Goal: Task Accomplishment & Management: Complete application form

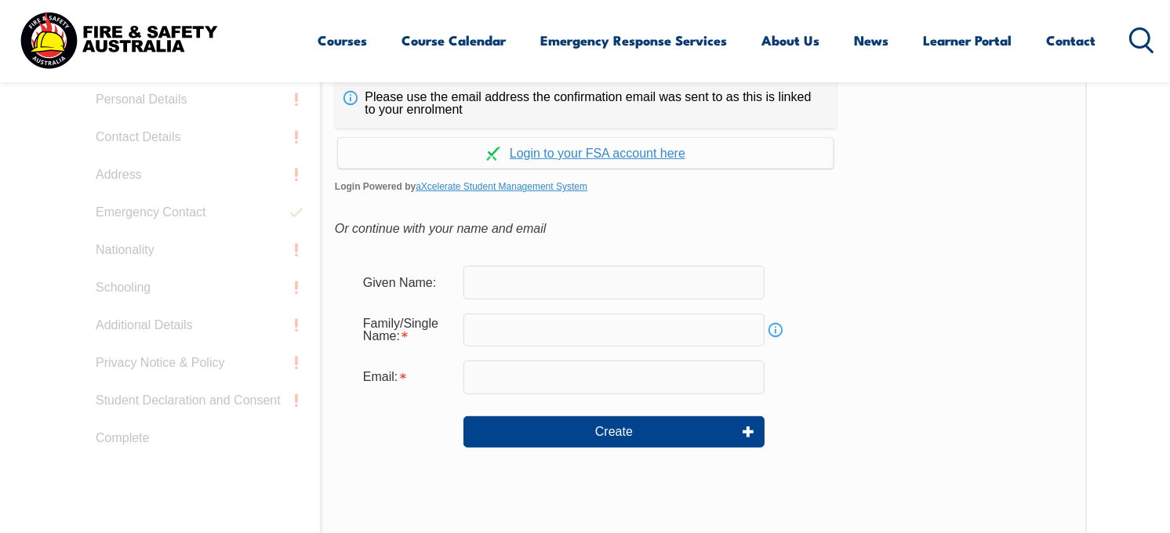
scroll to position [481, 0]
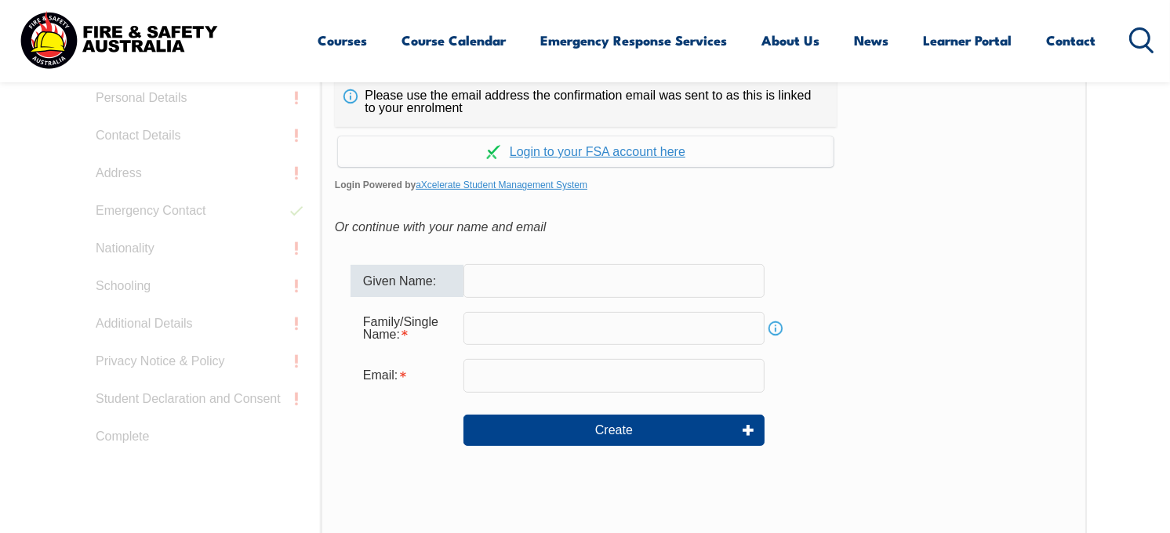
click at [664, 271] on input "text" at bounding box center [613, 280] width 301 height 33
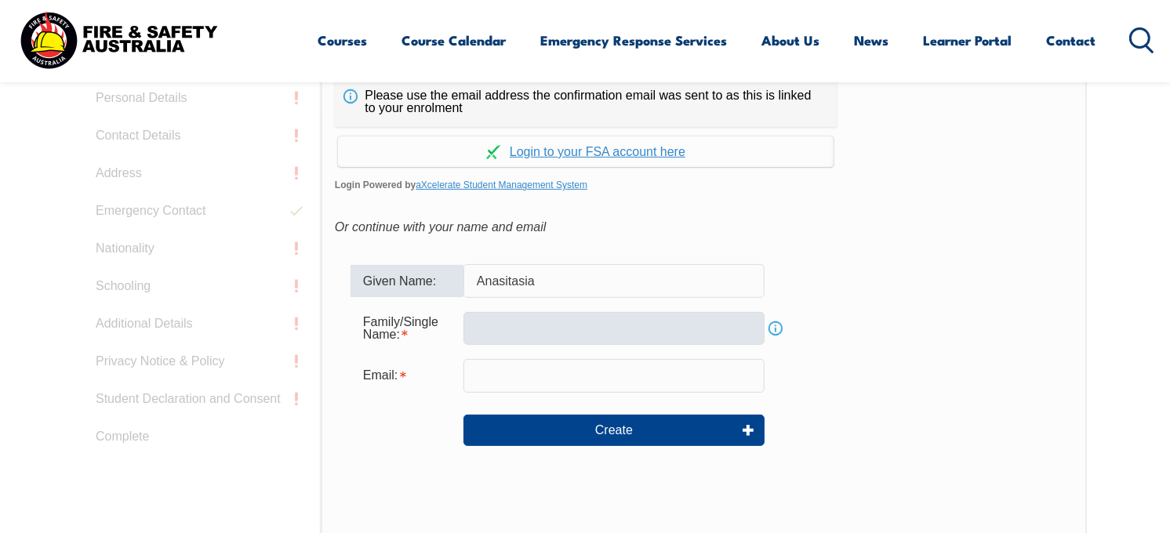
type input "Anasitasia"
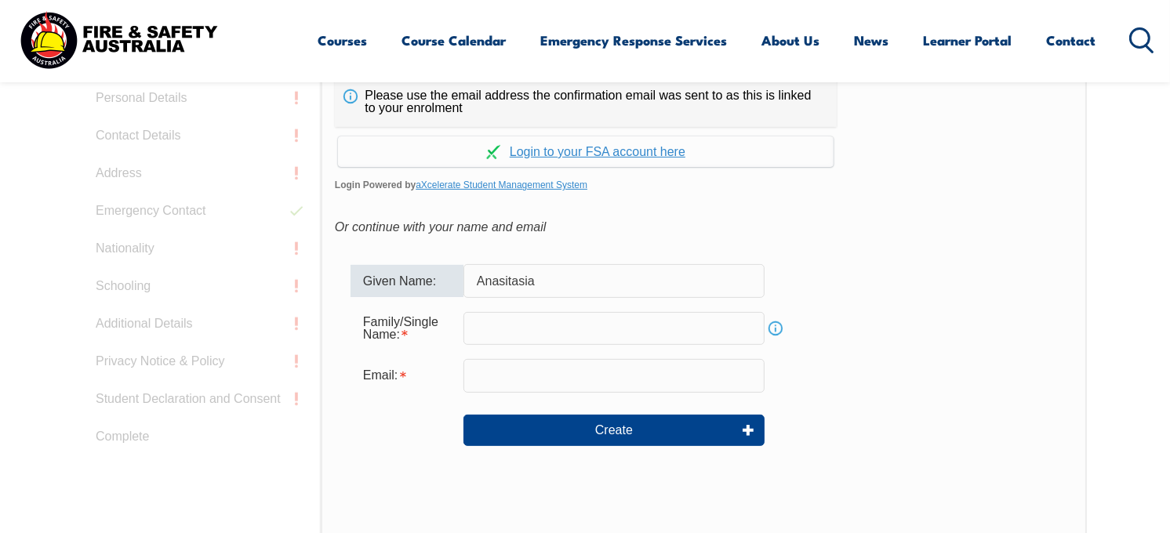
click at [586, 329] on input "text" at bounding box center [613, 328] width 301 height 33
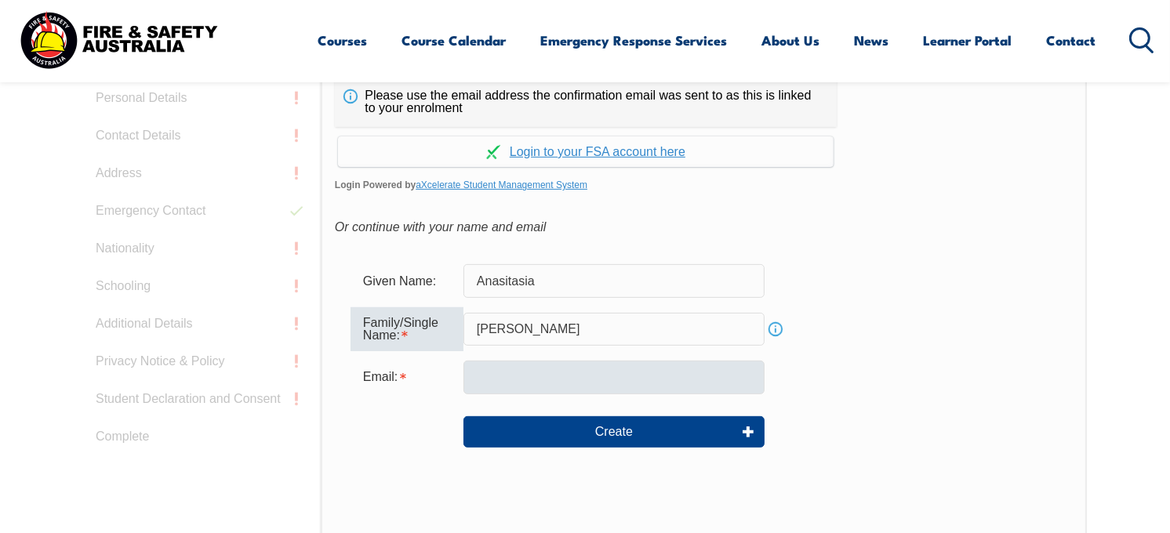
type input "Samuelu Hill"
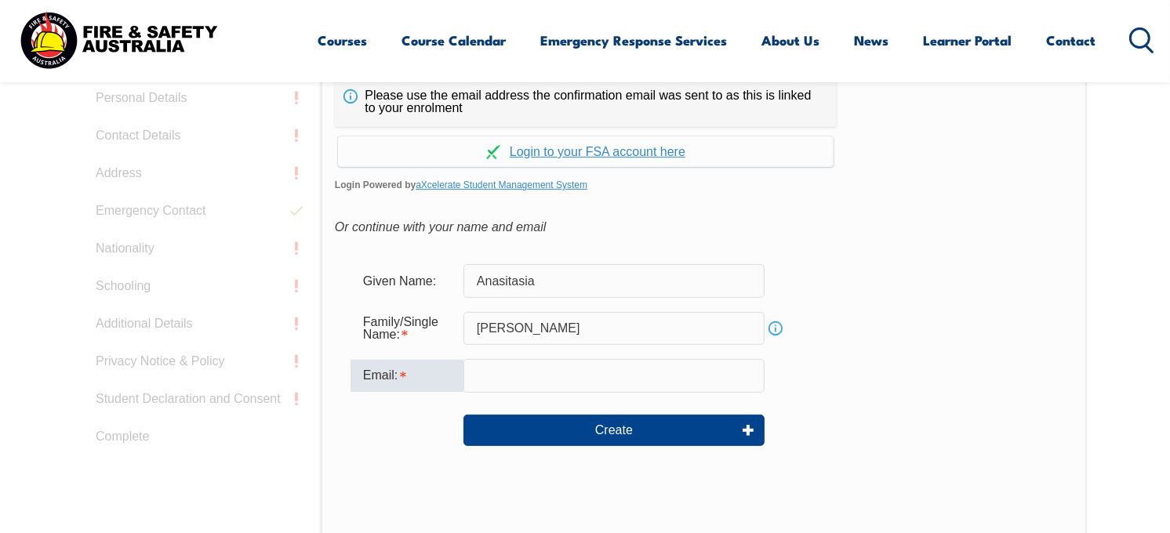
click at [468, 376] on input "email" at bounding box center [613, 375] width 301 height 33
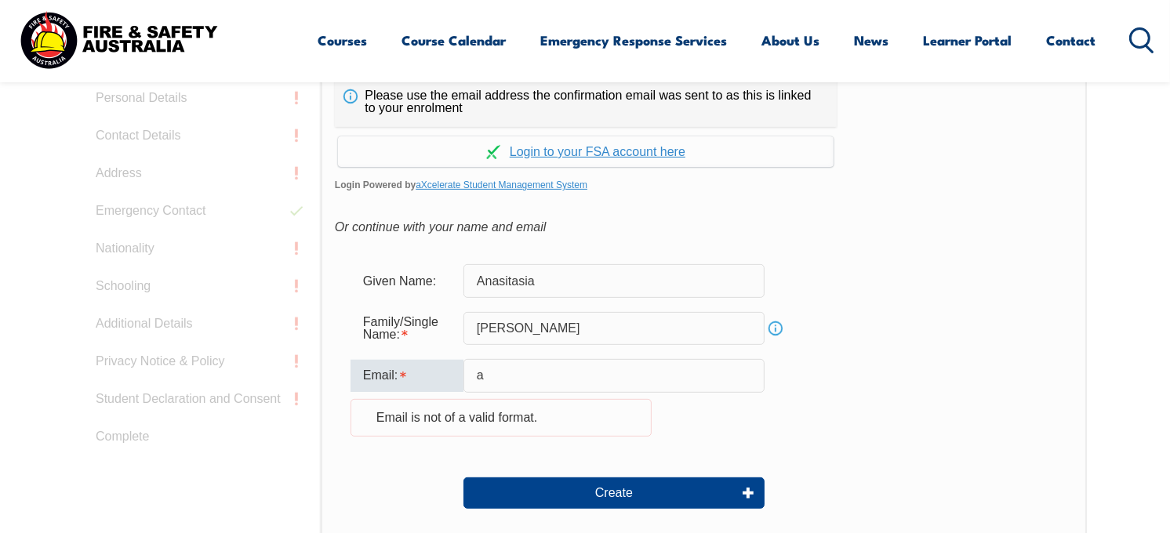
type input "anasaili.samuelu@gmail.com"
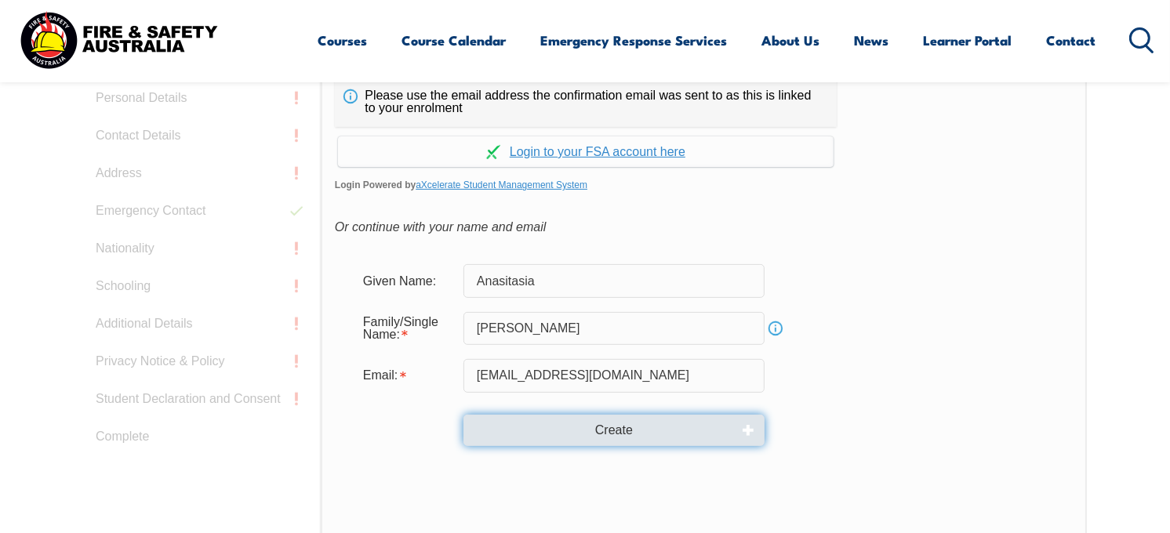
click at [591, 431] on button "Create" at bounding box center [613, 430] width 301 height 31
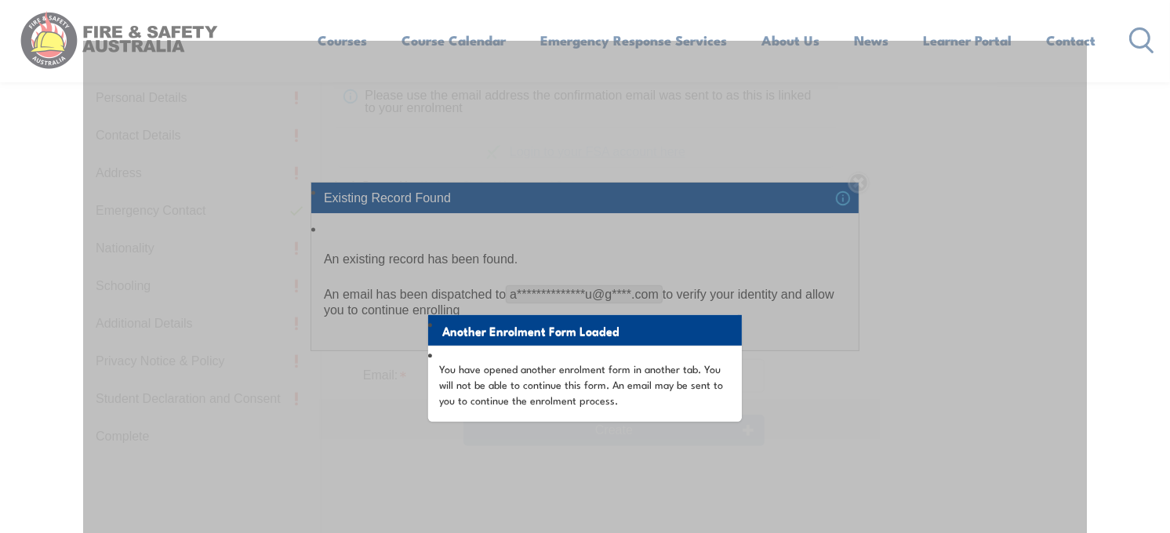
click at [656, 459] on div "Another Enrolment Form Loaded You have opened another enrolment form in another…" at bounding box center [585, 432] width 1004 height 783
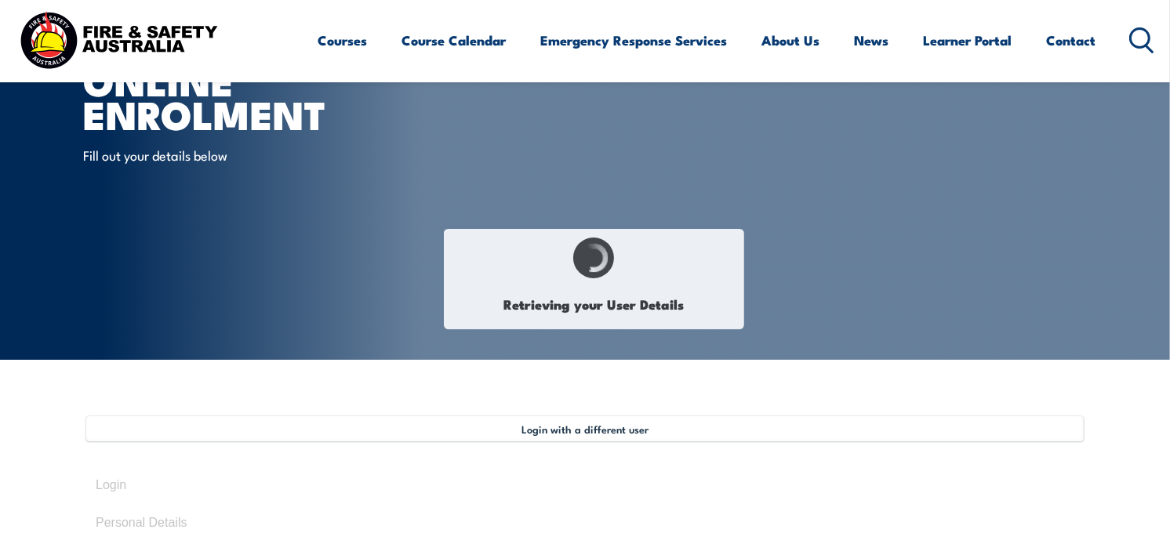
select select "Ms"
type input "[PERSON_NAME]"
type input "March 28, 2001"
type input "YSN6D7K5QJ"
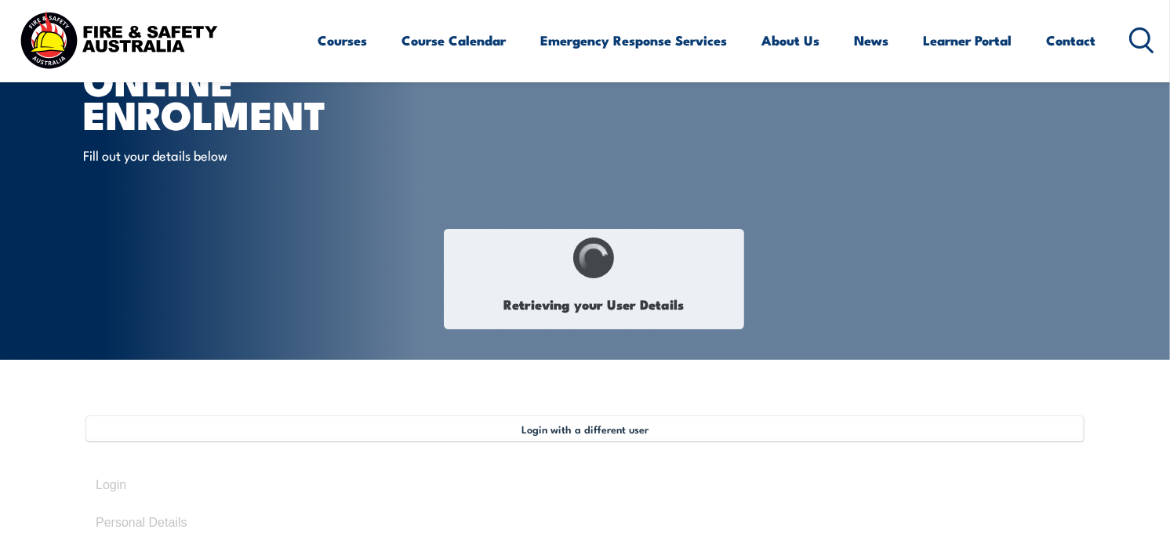
select select "F"
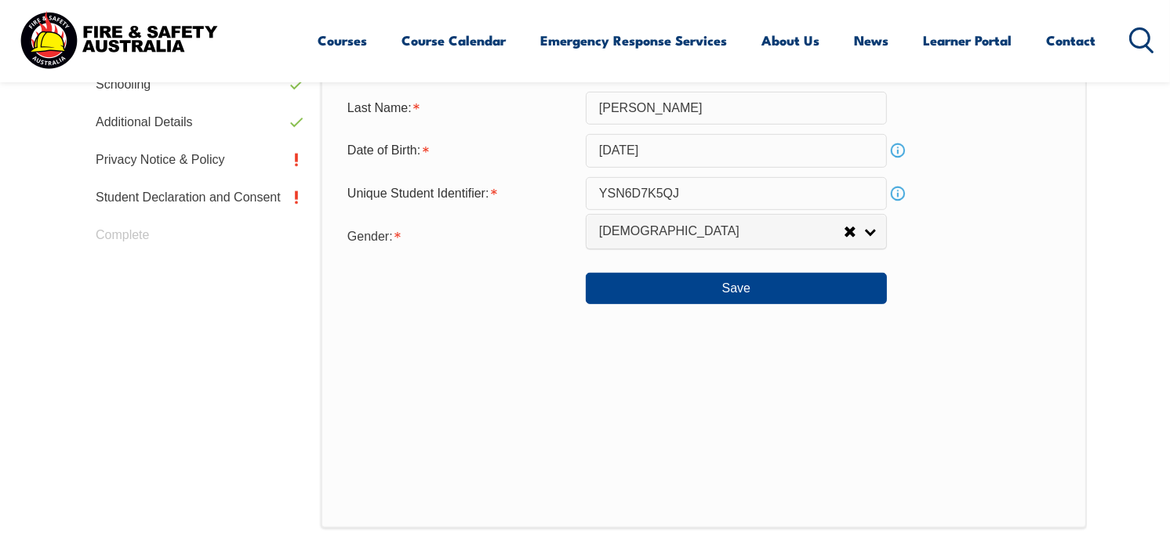
scroll to position [724, 0]
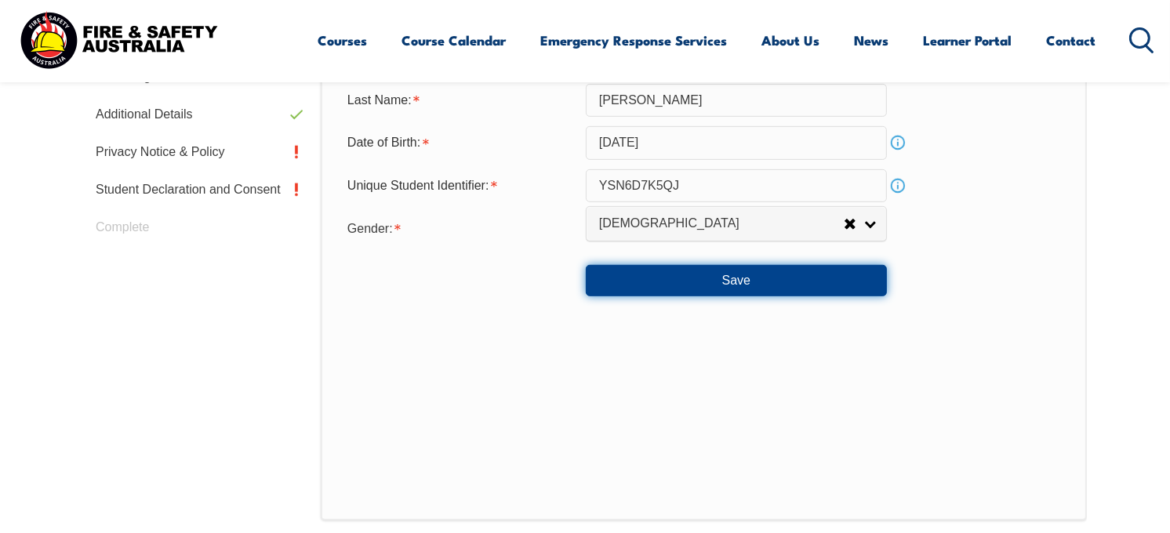
click at [635, 290] on button "Save" at bounding box center [736, 280] width 301 height 31
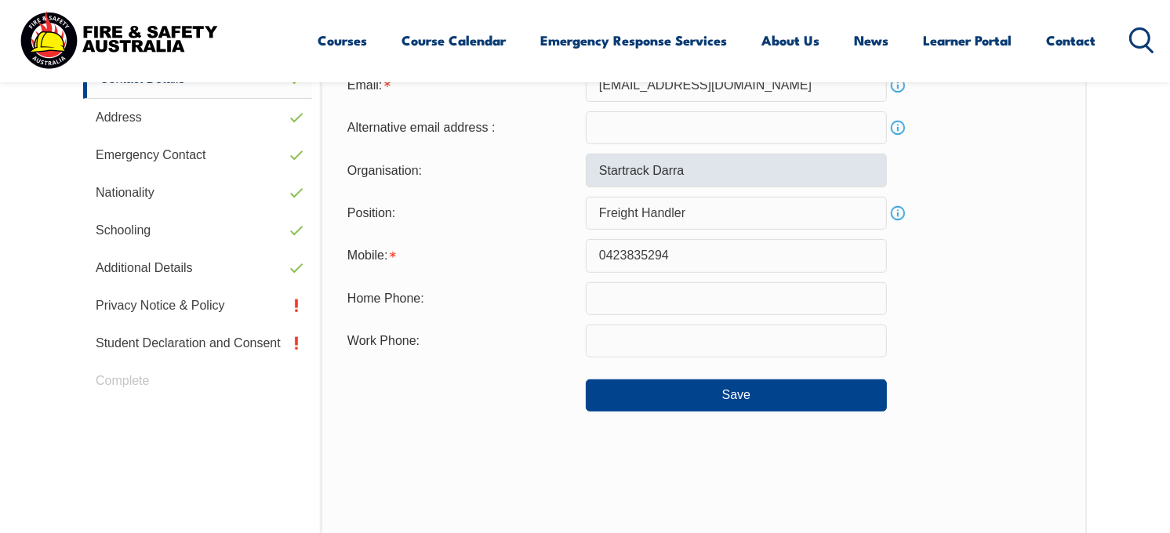
scroll to position [570, 0]
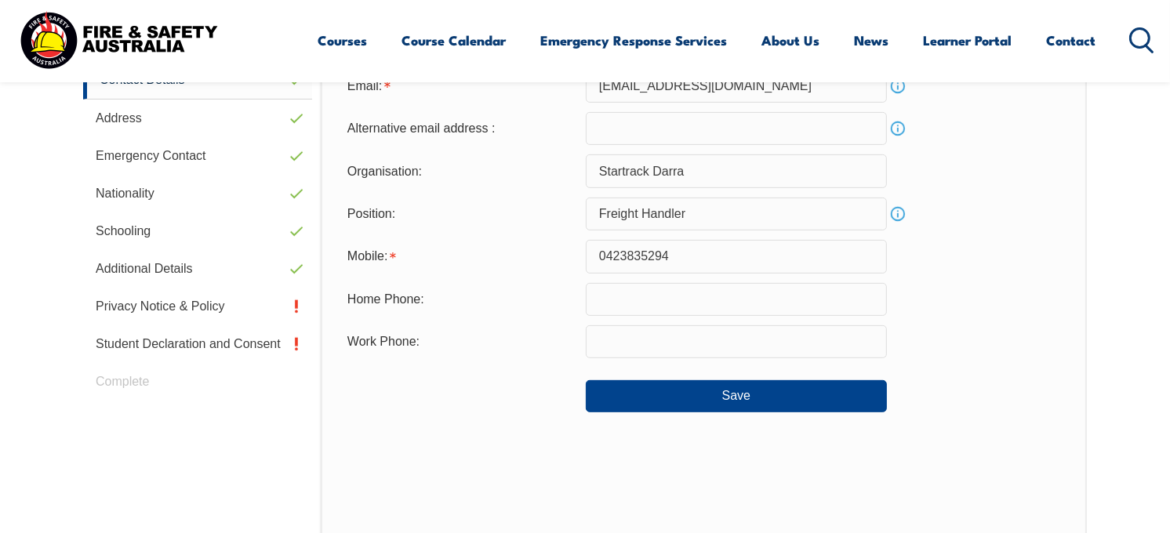
click at [635, 287] on input "text" at bounding box center [736, 299] width 301 height 33
type input "0411826964"
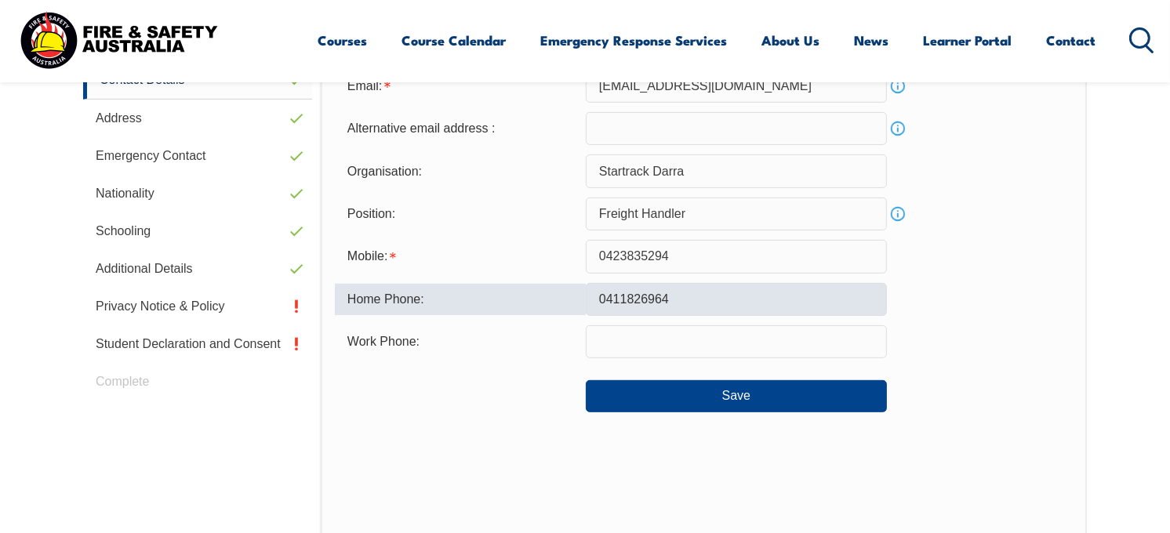
type input "talise.samueluhill2@gmail.com"
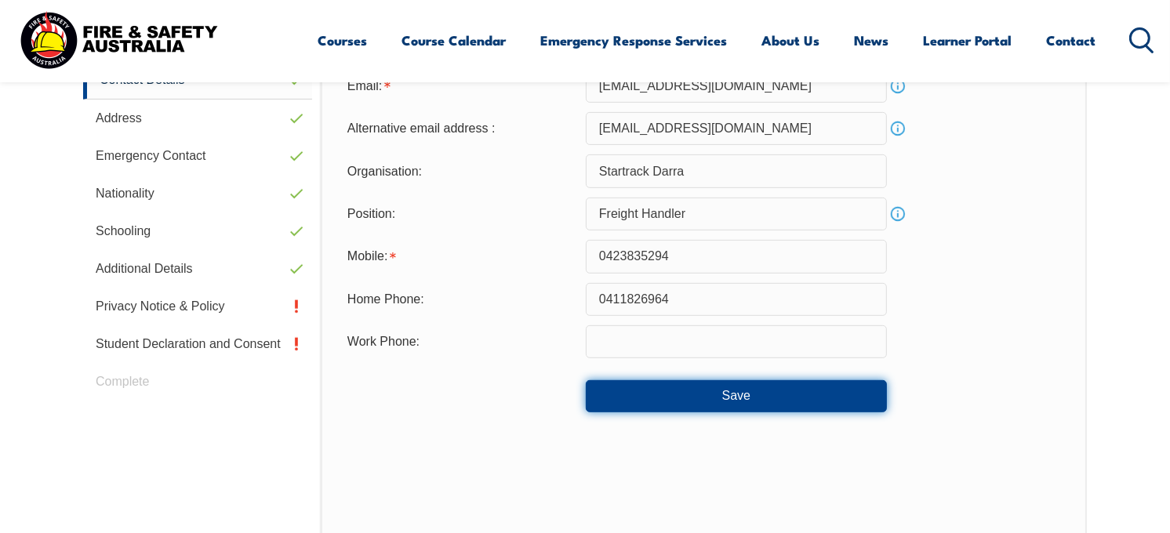
click at [668, 401] on button "Save" at bounding box center [736, 395] width 301 height 31
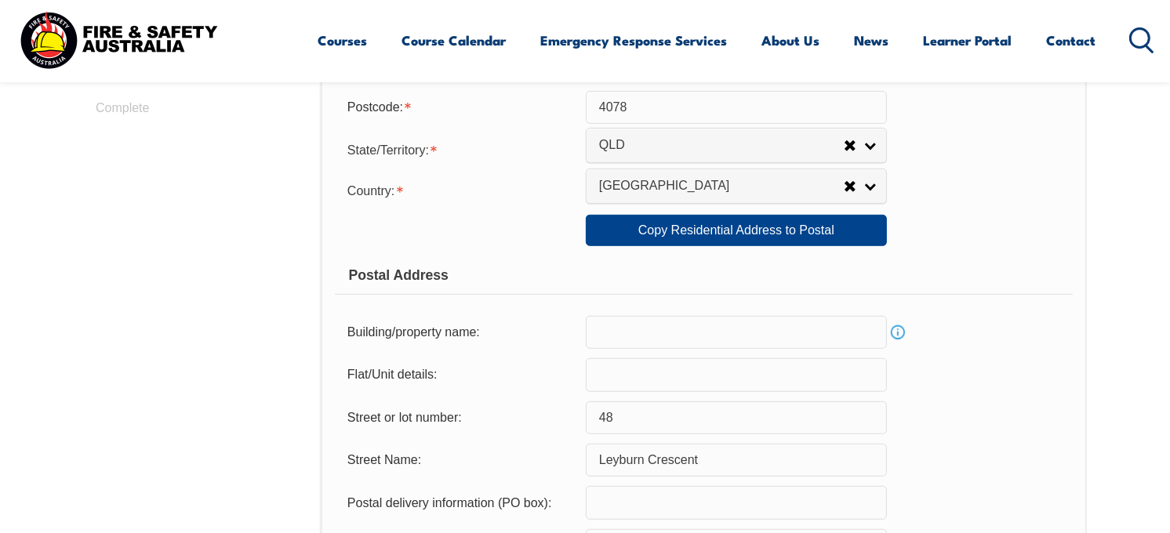
scroll to position [844, 0]
click at [788, 241] on link "Copy Residential Address to Postal" at bounding box center [736, 229] width 301 height 31
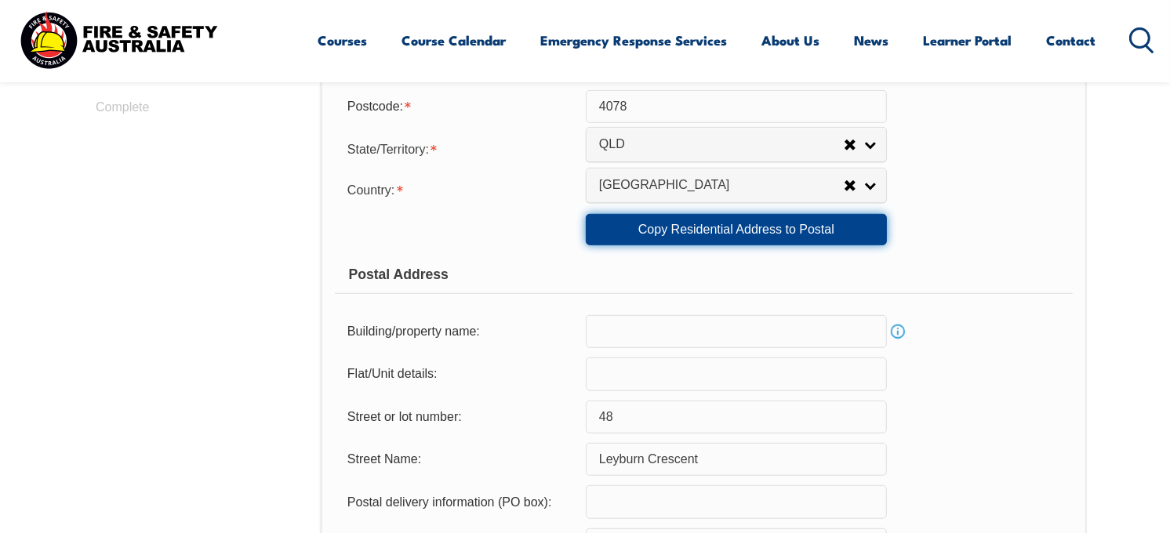
click at [788, 241] on link "Copy Residential Address to Postal" at bounding box center [736, 229] width 301 height 31
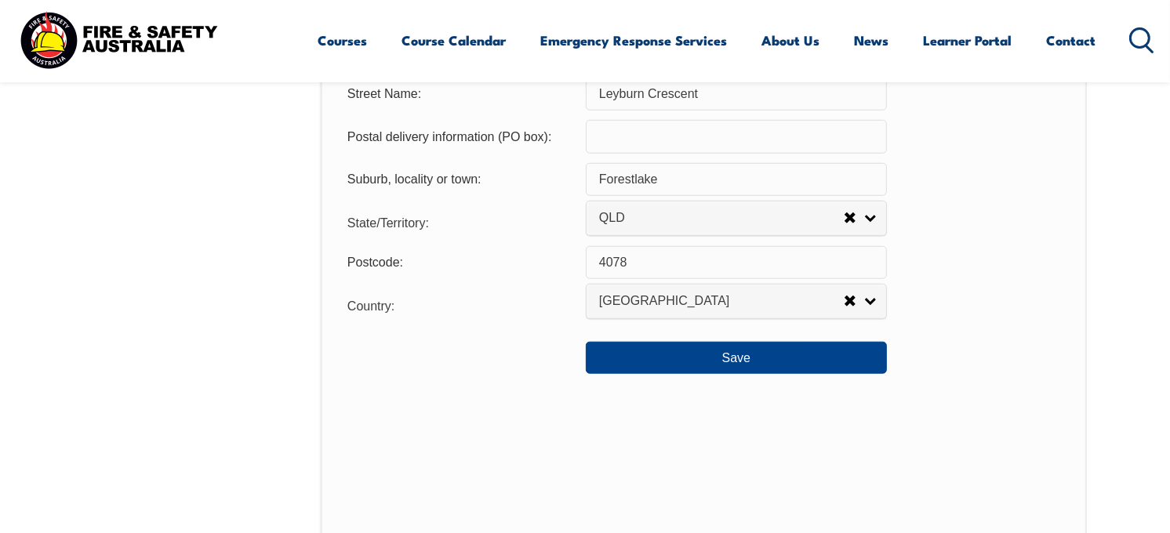
scroll to position [1211, 0]
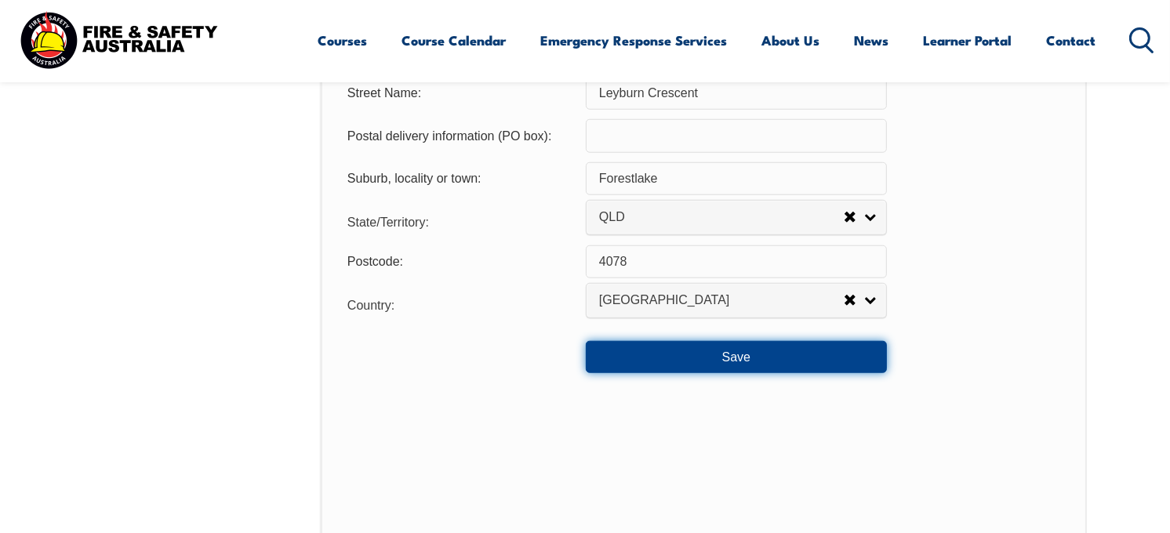
click at [745, 361] on button "Save" at bounding box center [736, 356] width 301 height 31
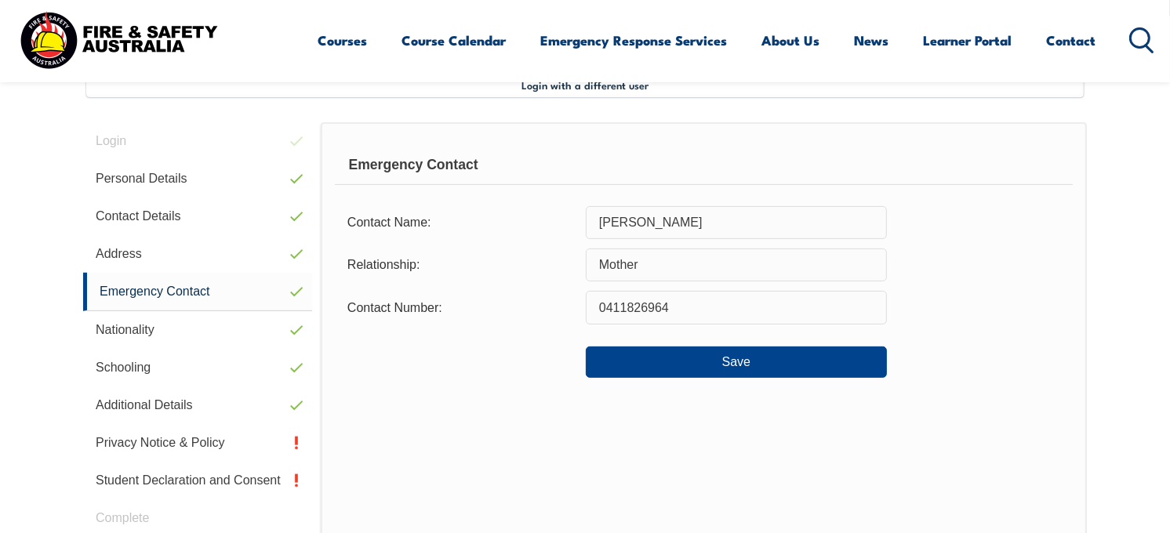
scroll to position [427, 0]
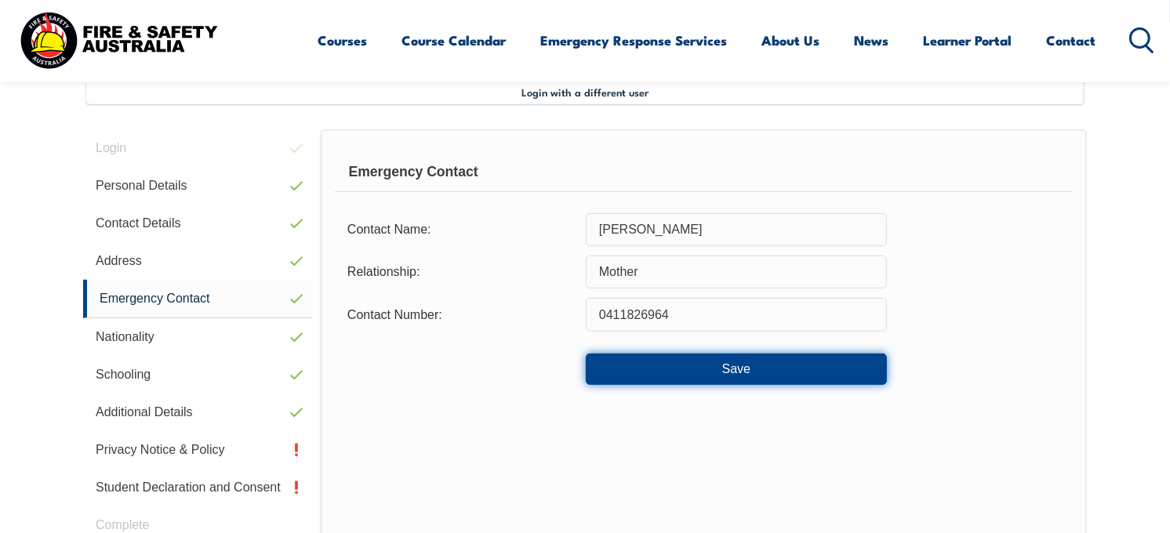
click at [745, 361] on button "Save" at bounding box center [736, 369] width 301 height 31
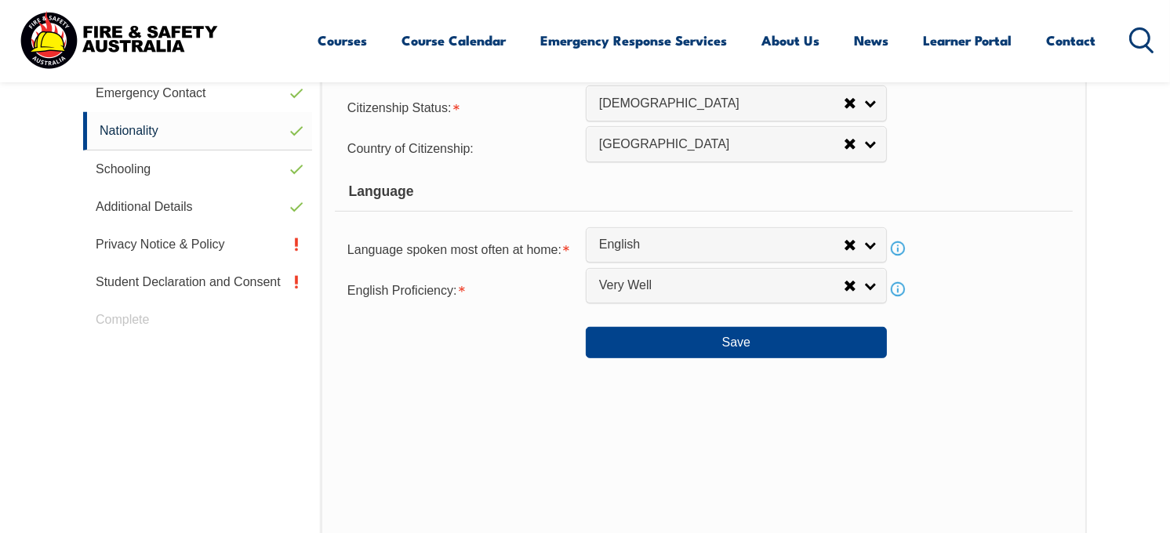
scroll to position [633, 0]
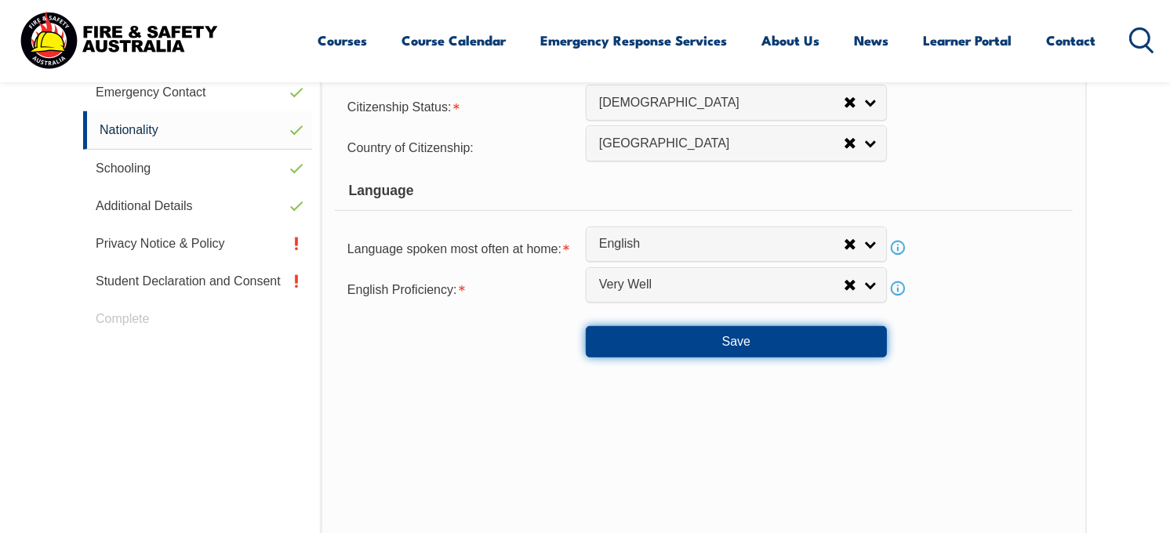
click at [743, 349] on button "Save" at bounding box center [736, 341] width 301 height 31
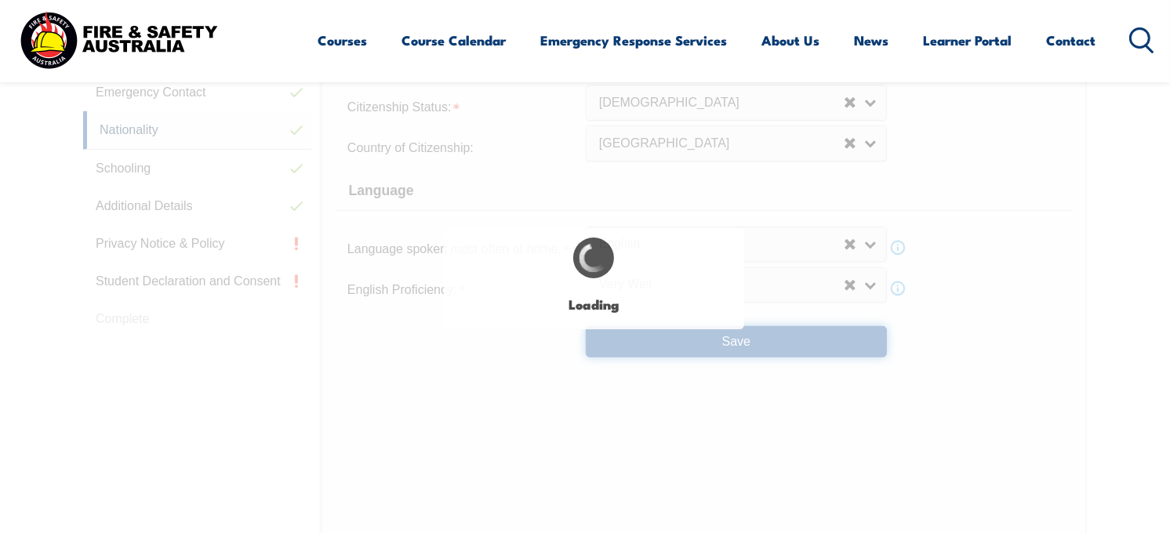
select select "false"
select select "true"
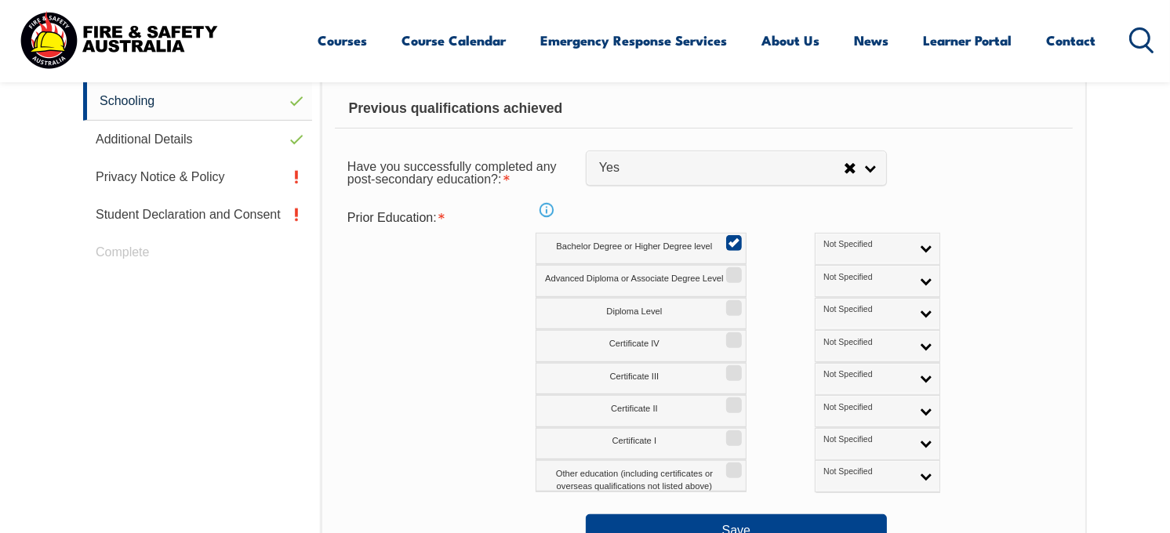
scroll to position [700, 0]
click at [724, 475] on label "Other education (including certificates or overseas qualifications not listed a…" at bounding box center [641, 475] width 211 height 32
click at [727, 465] on input "Other education (including certificates or overseas qualifications not listed a…" at bounding box center [731, 464] width 9 height 2
checkbox input "true"
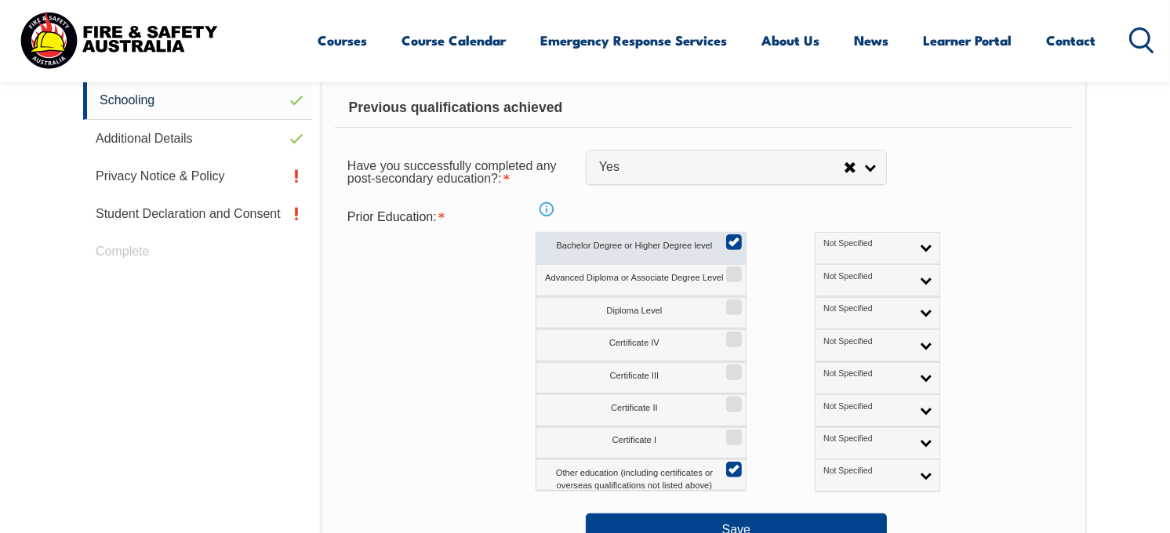
click at [730, 238] on input "Bachelor Degree or Higher Degree level" at bounding box center [731, 237] width 9 height 2
checkbox input "false"
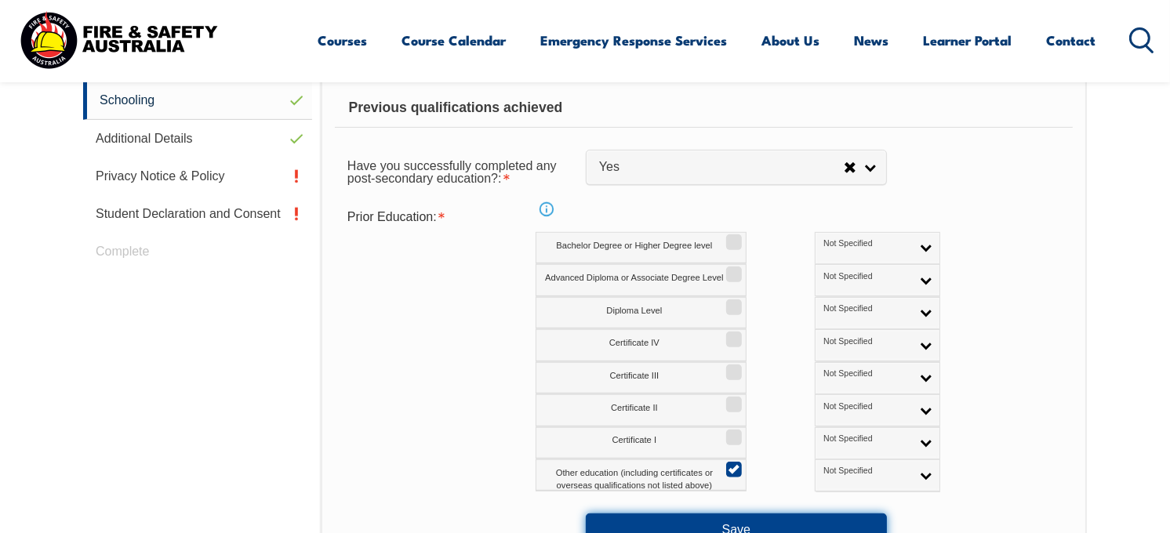
click at [714, 528] on button "Save" at bounding box center [736, 529] width 301 height 31
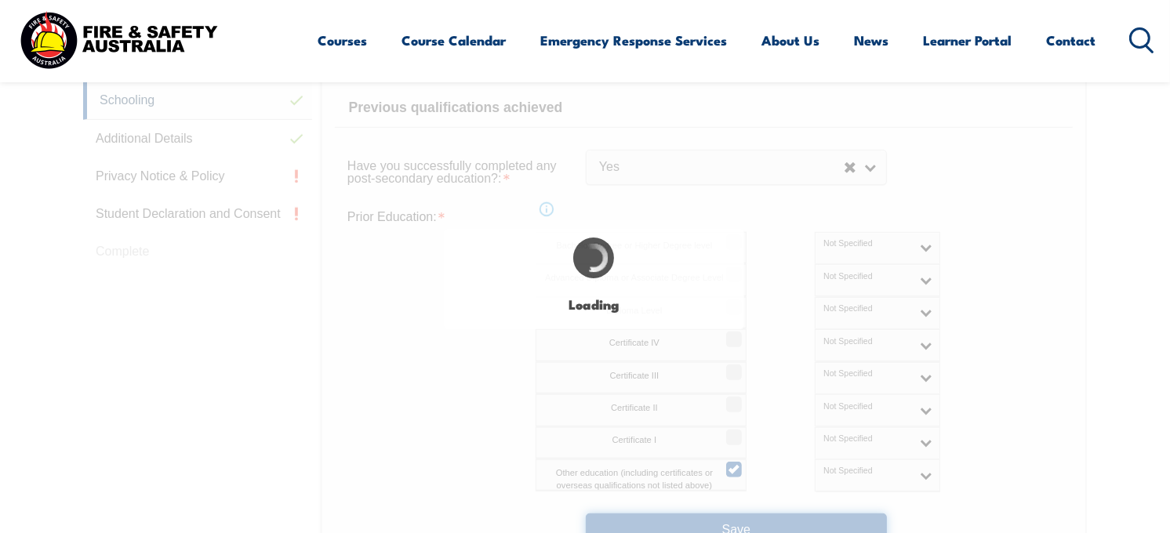
select select "false"
select select "true"
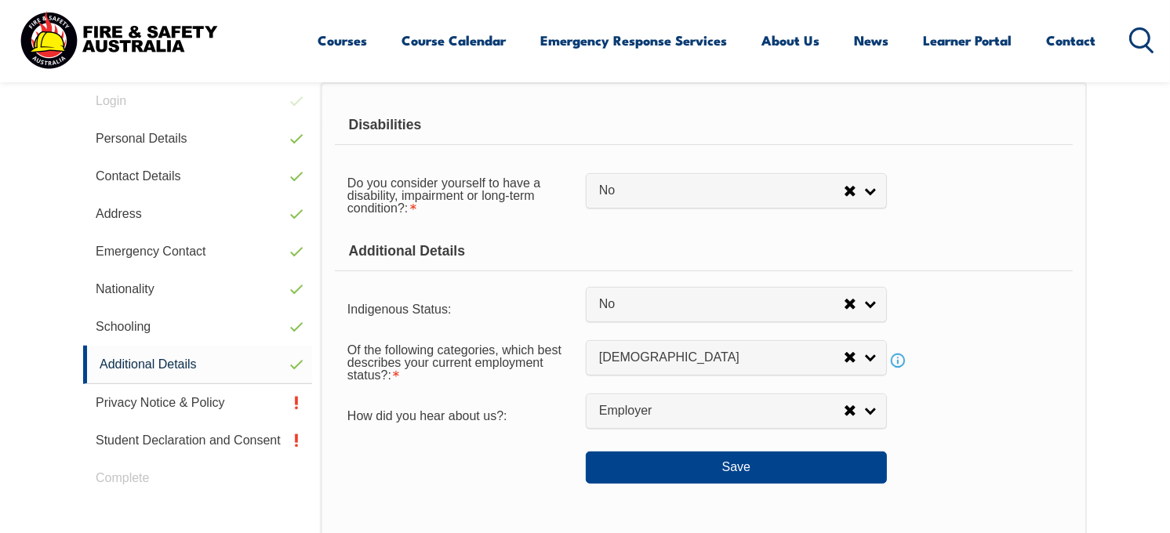
scroll to position [474, 0]
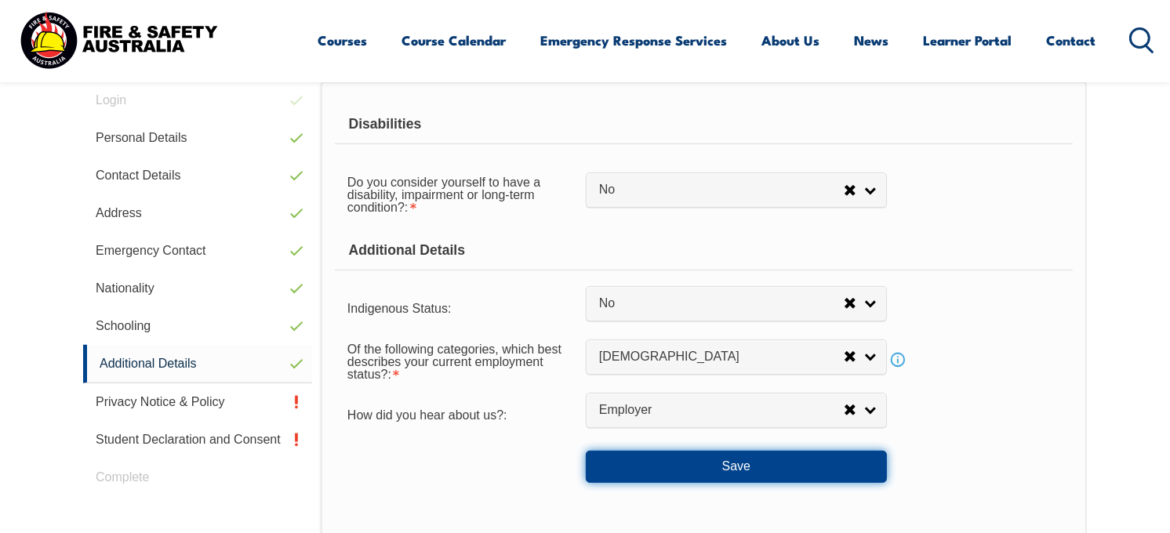
click at [746, 467] on button "Save" at bounding box center [736, 466] width 301 height 31
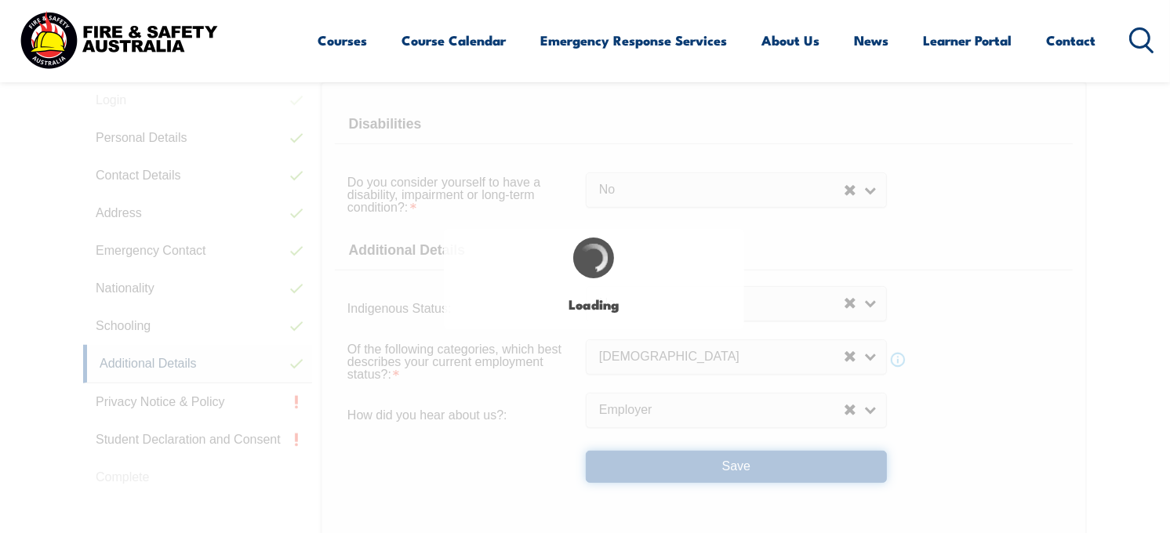
select select "false"
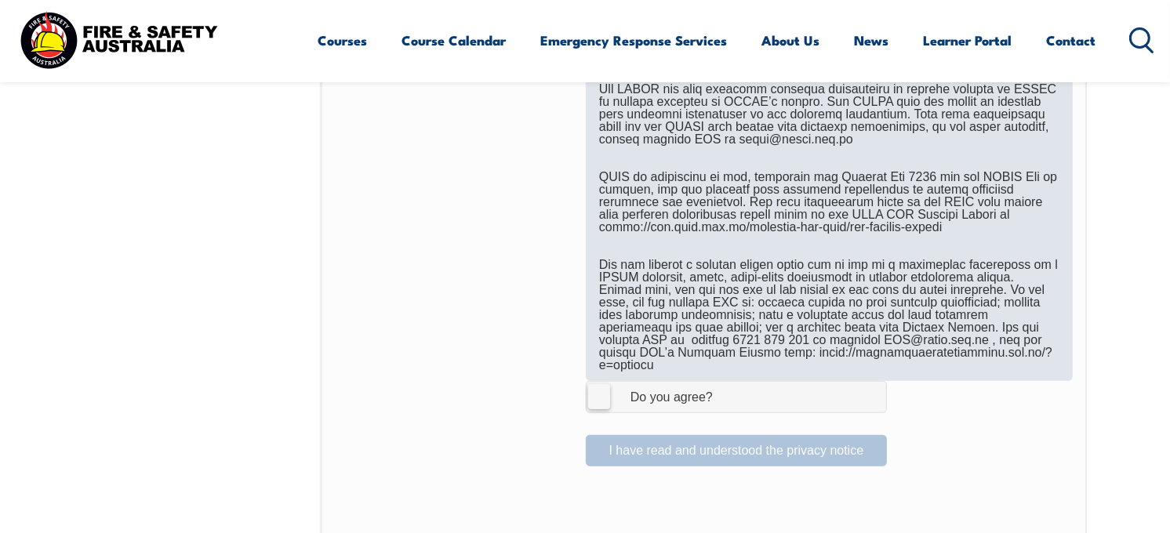
scroll to position [957, 0]
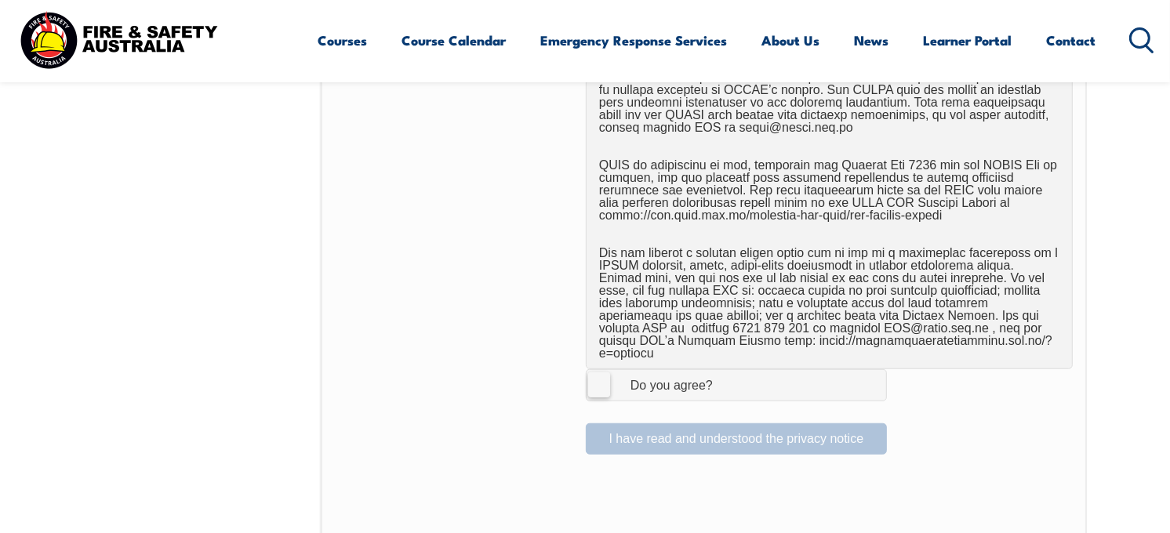
click at [598, 373] on label "I Agree Do you agree?" at bounding box center [736, 384] width 301 height 31
click at [725, 373] on input "I Agree Do you agree?" at bounding box center [738, 385] width 27 height 30
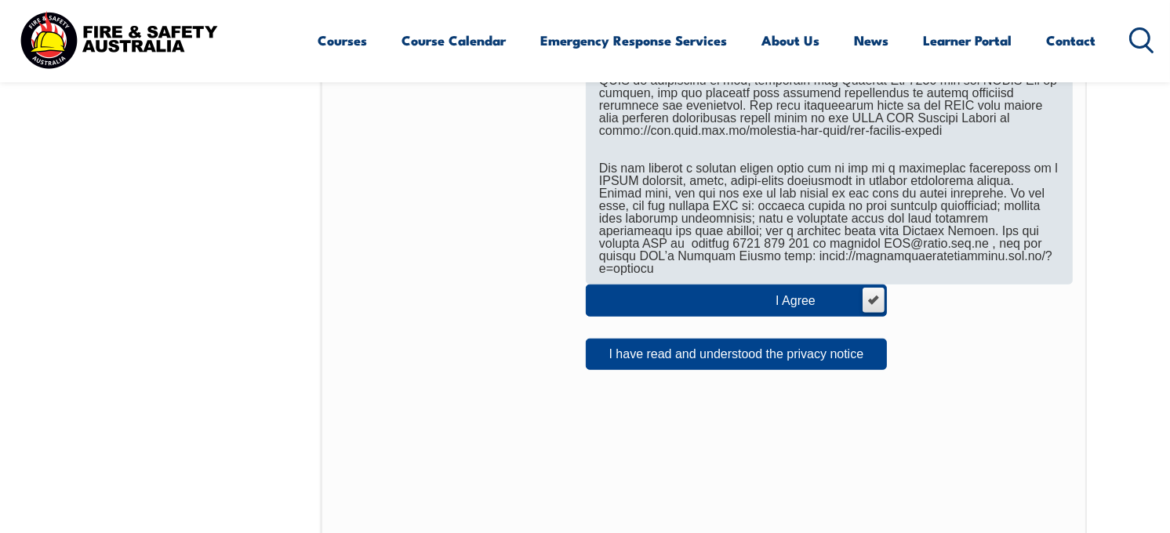
scroll to position [1060, 0]
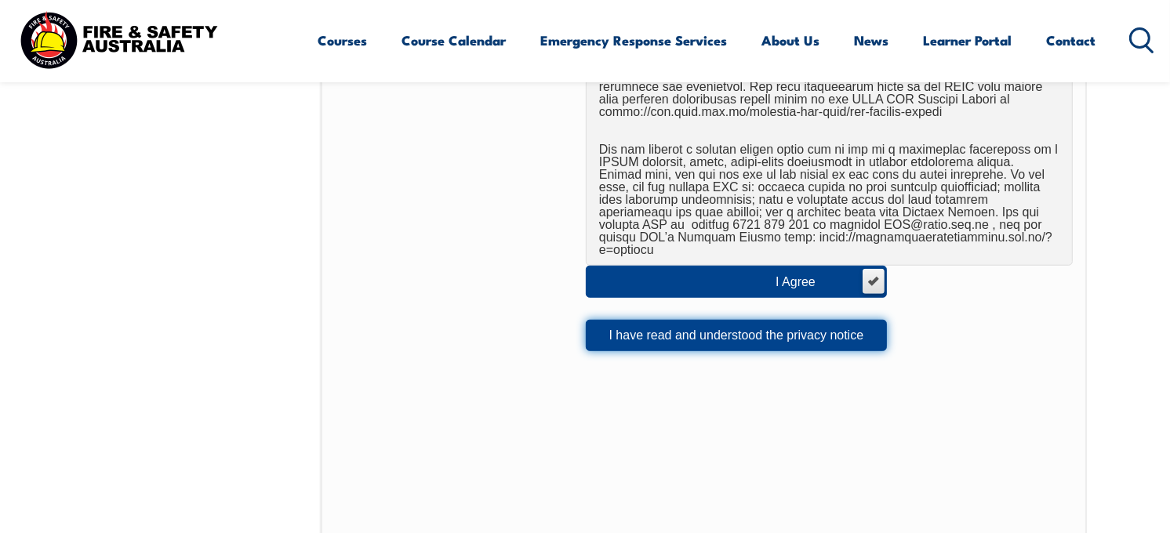
click at [775, 333] on button "I have read and understood the privacy notice" at bounding box center [736, 335] width 301 height 31
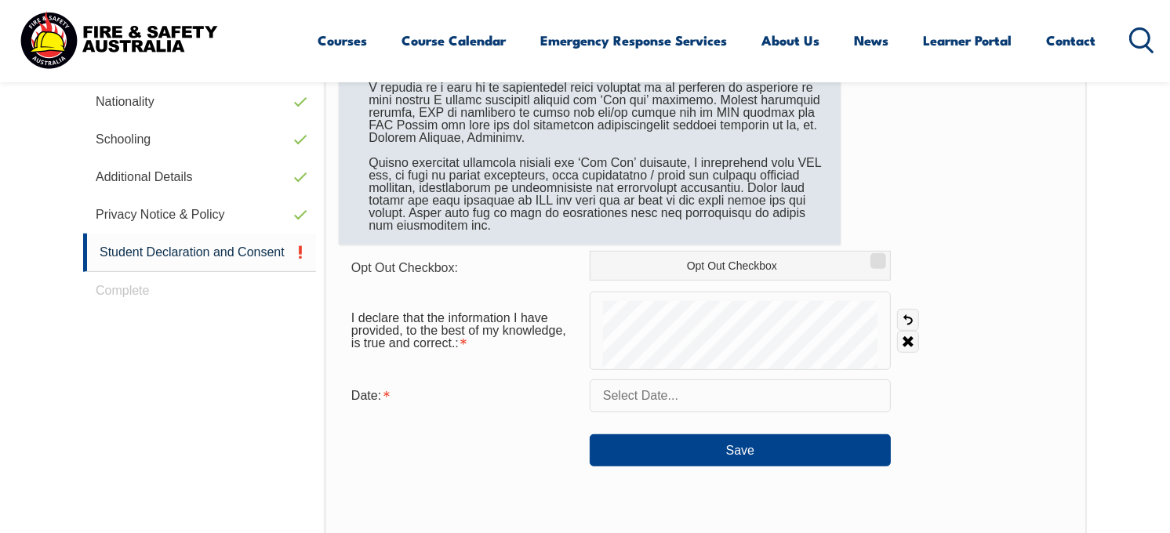
scroll to position [677, 0]
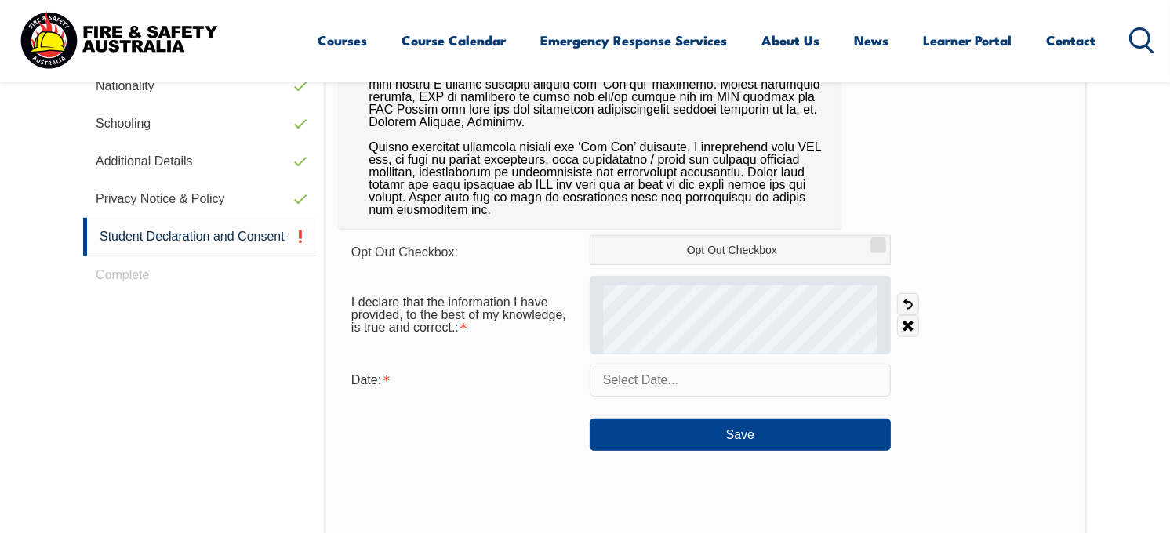
click at [743, 276] on div at bounding box center [740, 315] width 301 height 78
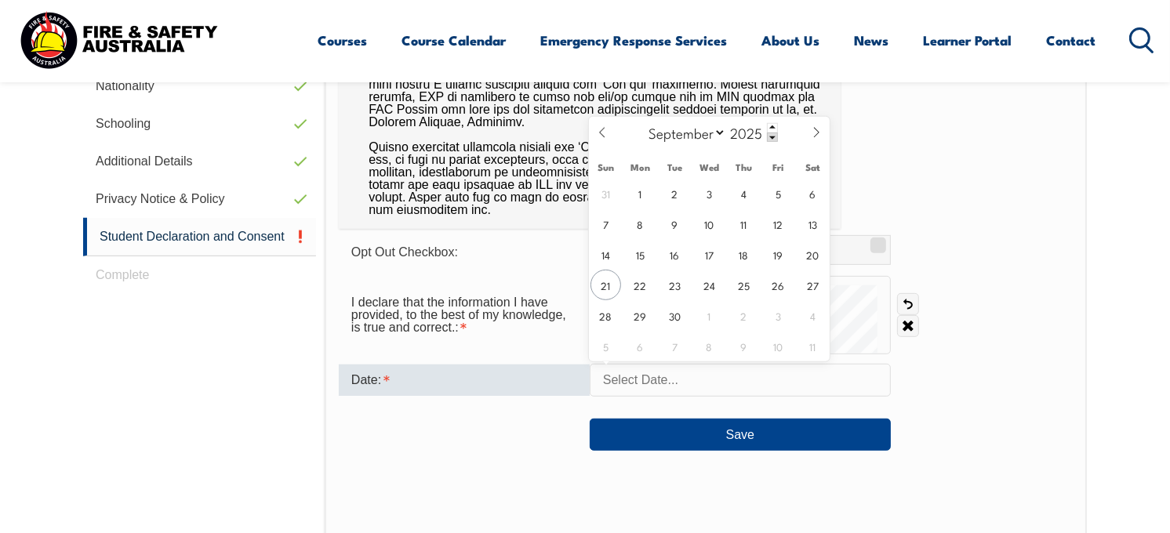
click at [637, 372] on input "text" at bounding box center [740, 380] width 301 height 33
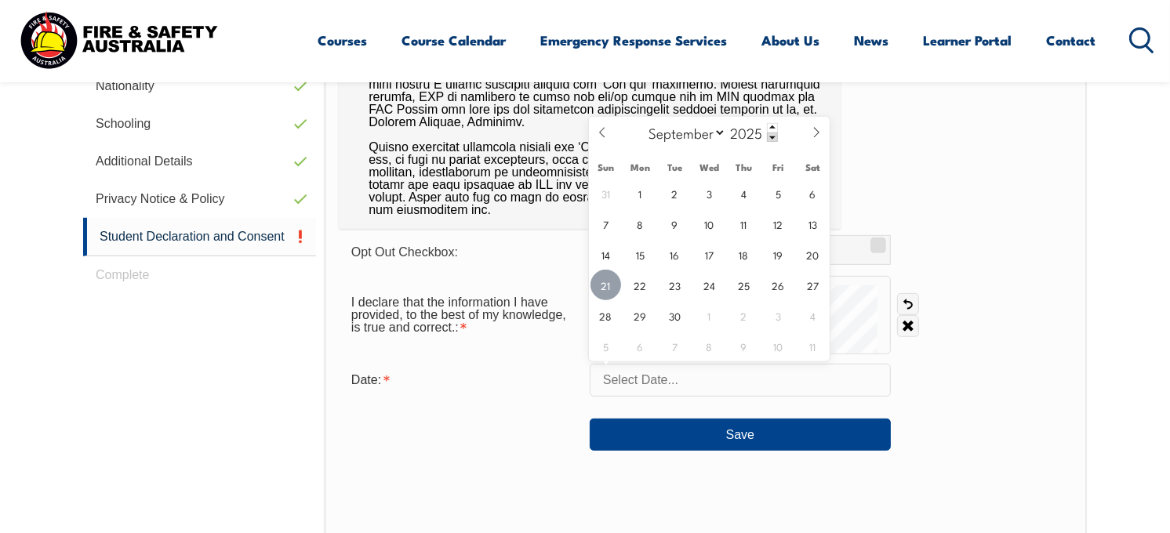
click at [614, 292] on span "21" at bounding box center [605, 285] width 31 height 31
type input "September 21, 2025"
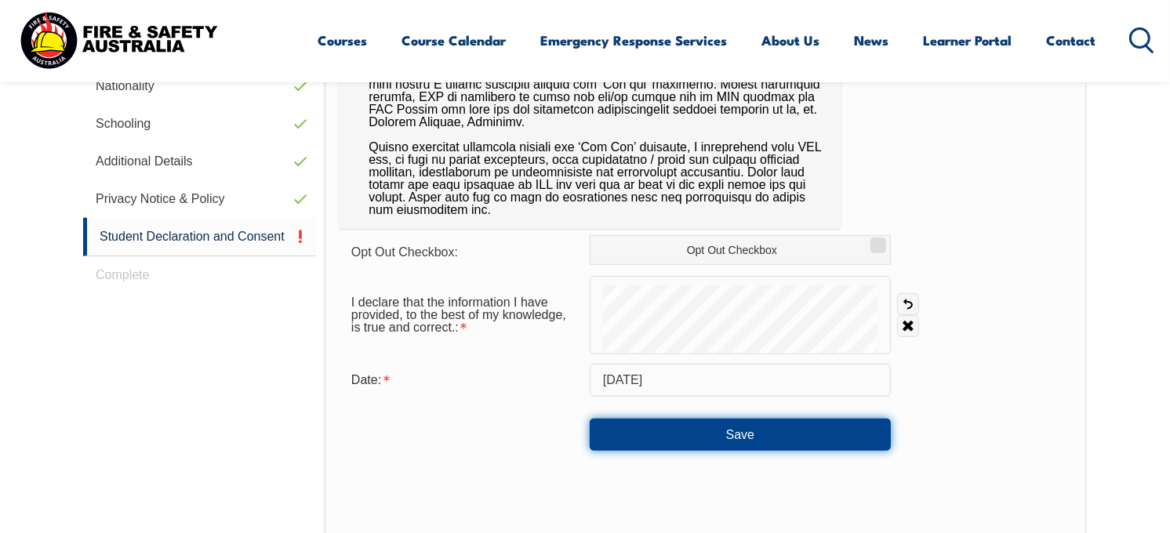
click at [667, 435] on button "Save" at bounding box center [740, 434] width 301 height 31
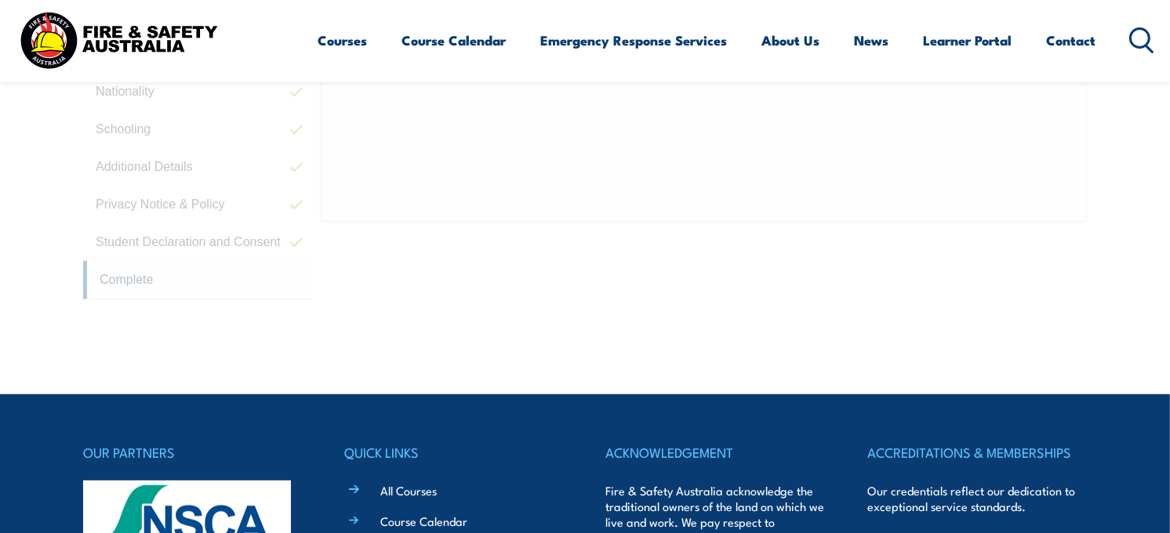
scroll to position [427, 0]
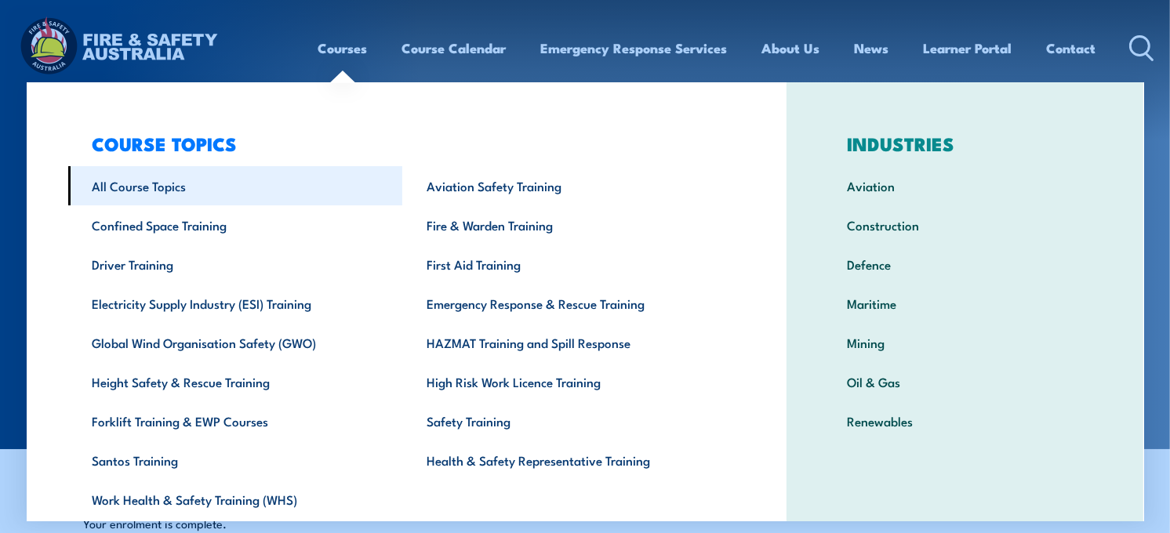
click at [208, 202] on link "All Course Topics" at bounding box center [235, 185] width 335 height 39
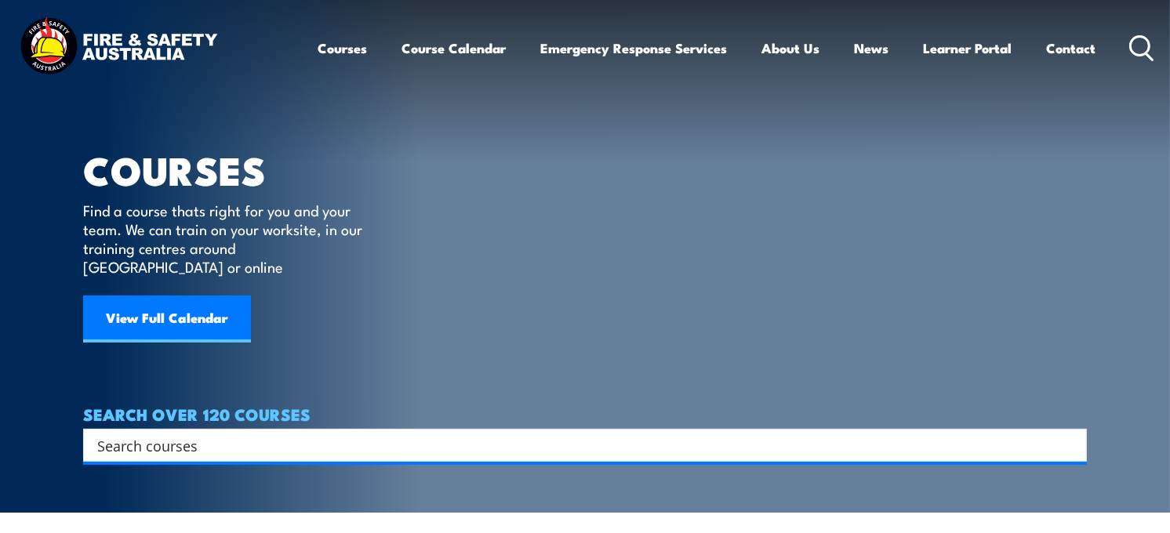
click at [217, 300] on link "View Full Calendar" at bounding box center [167, 319] width 168 height 47
